Goal: Transaction & Acquisition: Download file/media

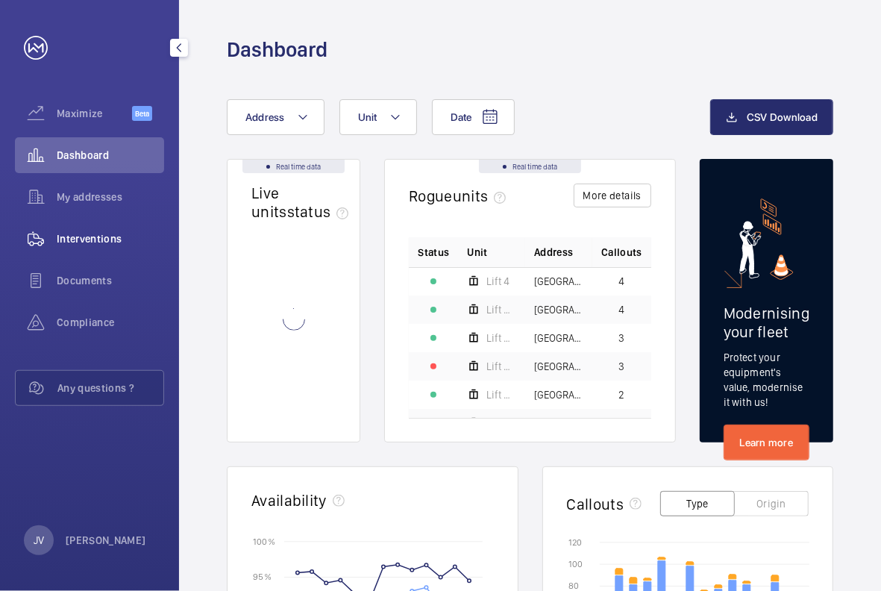
click at [71, 238] on span "Interventions" at bounding box center [110, 238] width 107 height 15
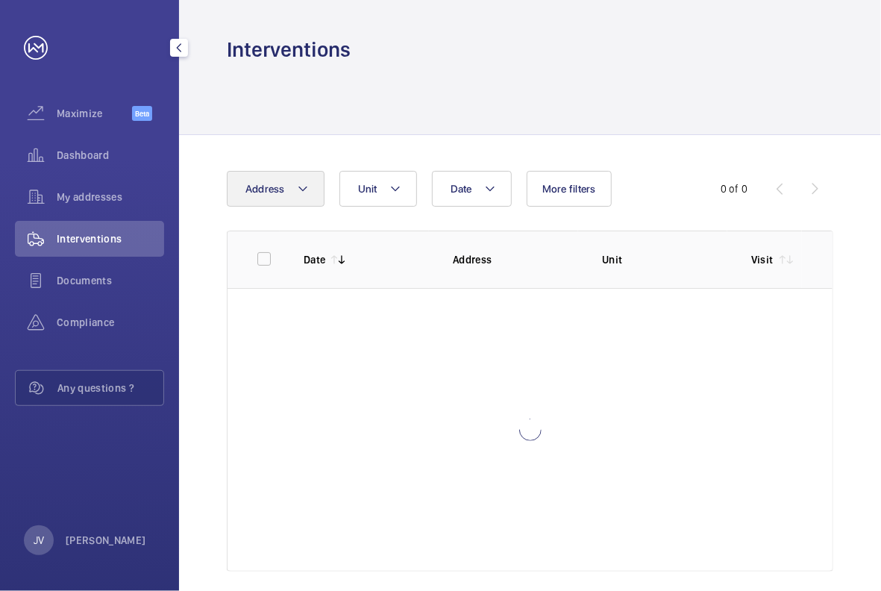
click at [304, 192] on mat-icon at bounding box center [303, 189] width 12 height 18
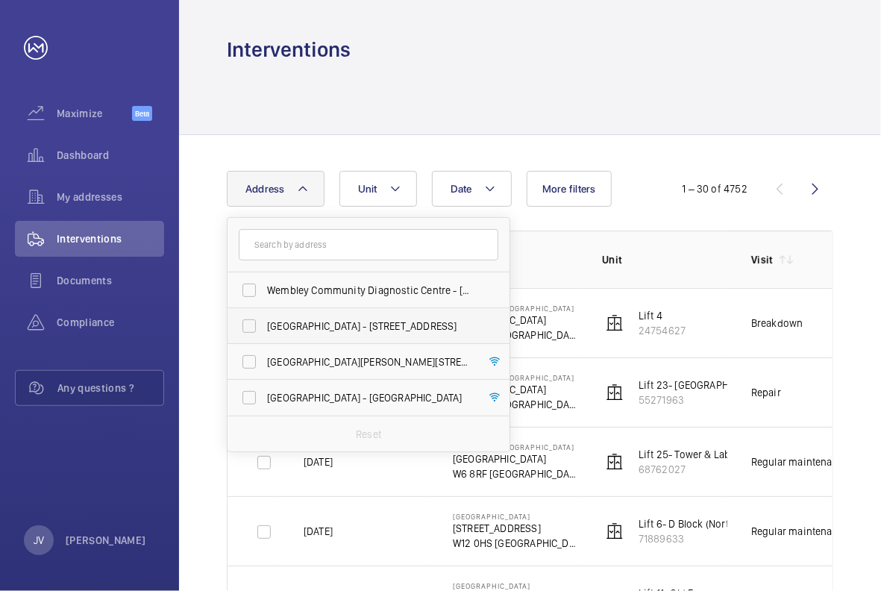
click at [288, 322] on span "[GEOGRAPHIC_DATA] - [STREET_ADDRESS]" at bounding box center [369, 326] width 205 height 15
click at [264, 322] on input "[GEOGRAPHIC_DATA] - [STREET_ADDRESS]" at bounding box center [249, 326] width 30 height 30
checkbox input "true"
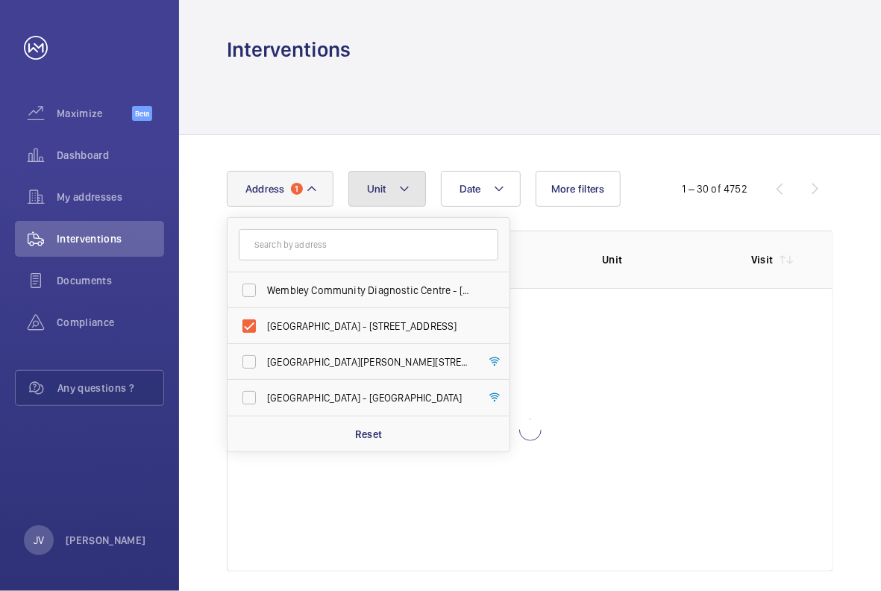
click at [416, 181] on button "Unit" at bounding box center [387, 189] width 78 height 36
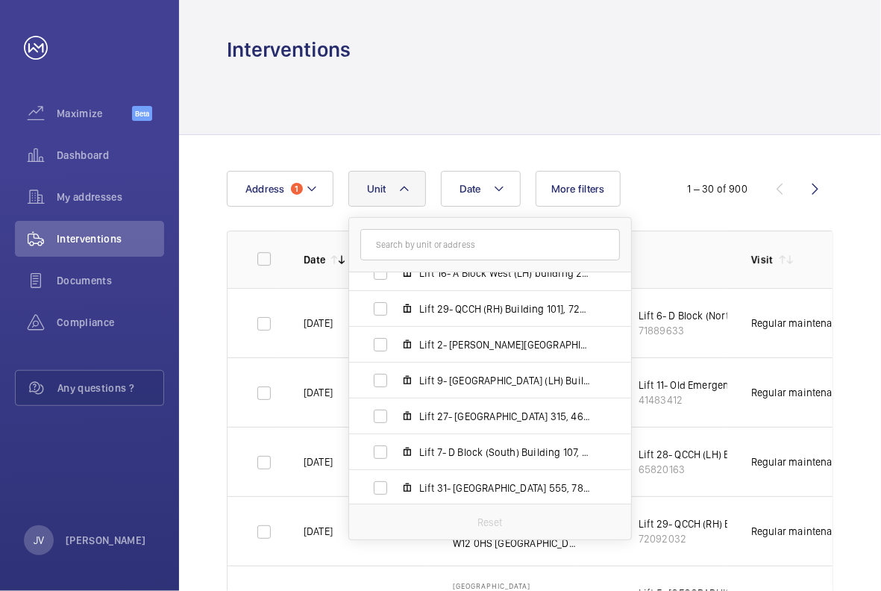
scroll to position [651, 0]
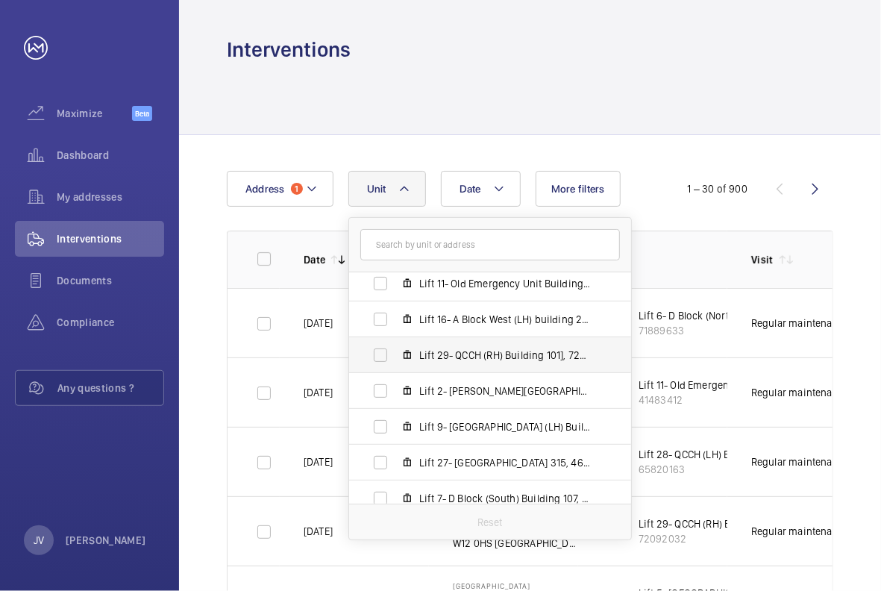
click at [440, 360] on span "Lift 29- QCCH (RH) Building 101], 72092032" at bounding box center [505, 355] width 173 height 15
click at [395, 360] on input "Lift 29- QCCH (RH) Building 101], 72092032" at bounding box center [381, 355] width 30 height 30
checkbox input "true"
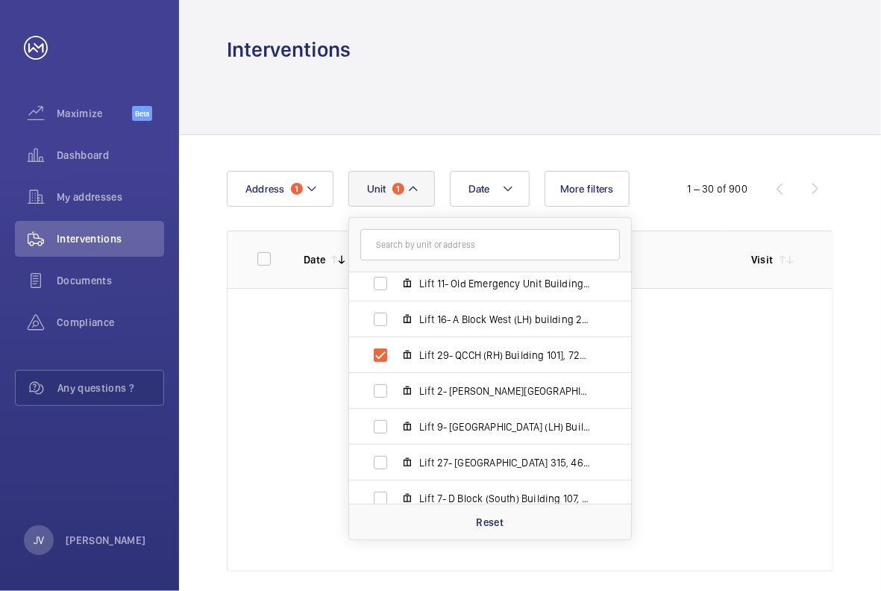
click at [639, 124] on div at bounding box center [530, 98] width 606 height 71
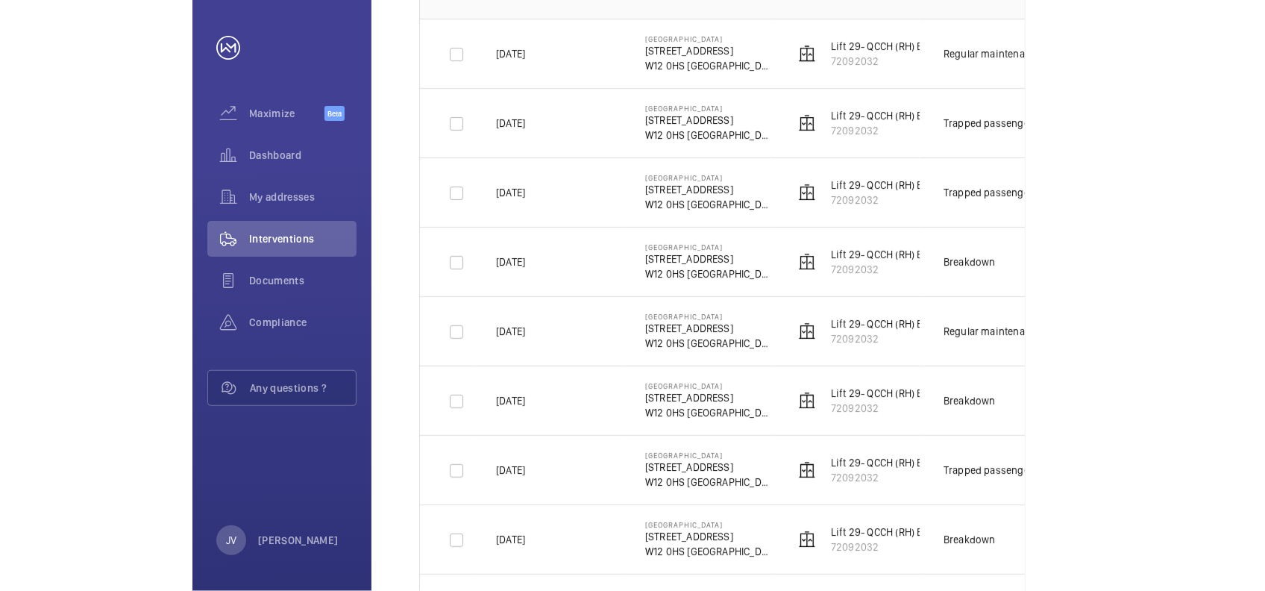
scroll to position [298, 0]
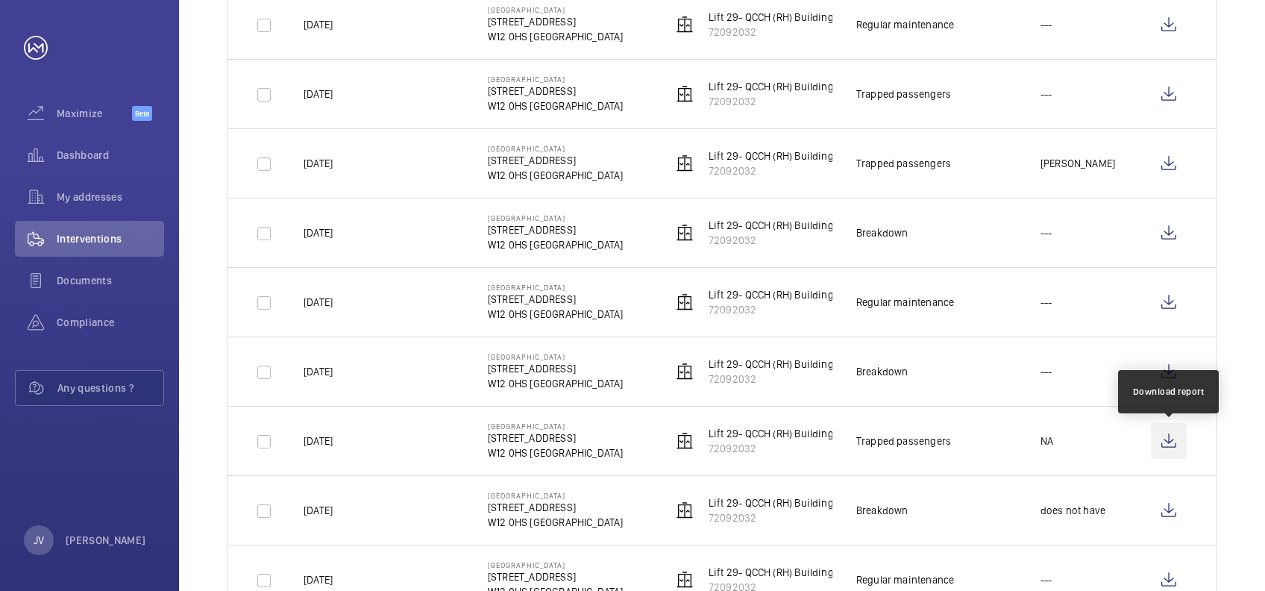
click at [880, 442] on wm-front-icon-button at bounding box center [1169, 441] width 36 height 36
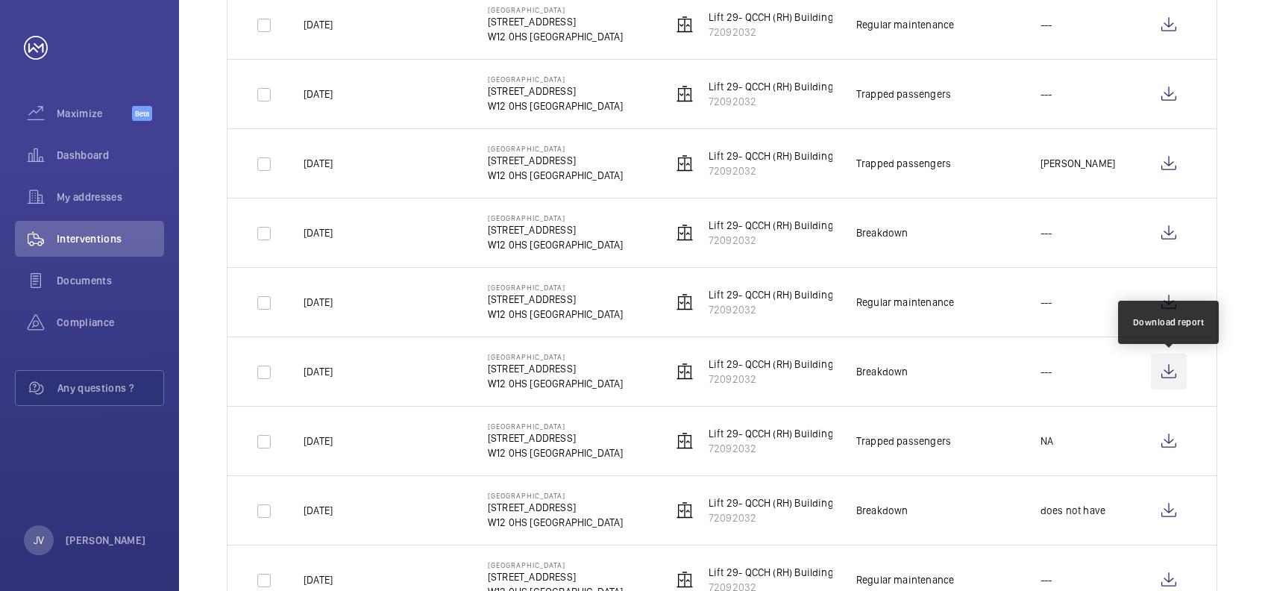
click at [880, 370] on wm-front-icon-button at bounding box center [1169, 372] width 36 height 36
